Goal: Browse casually

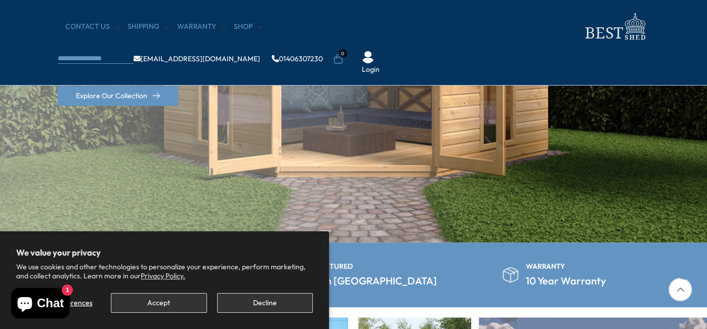
scroll to position [209, 0]
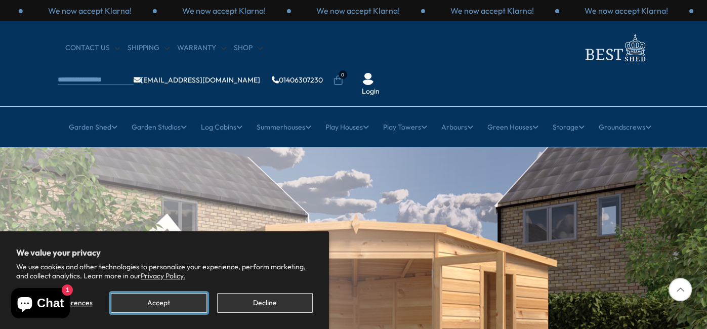
click at [193, 308] on button "Accept" at bounding box center [159, 303] width 96 height 20
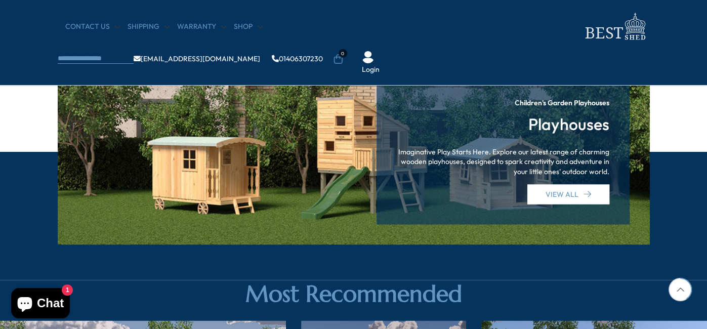
scroll to position [1173, 0]
